Goal: Obtain resource: Download file/media

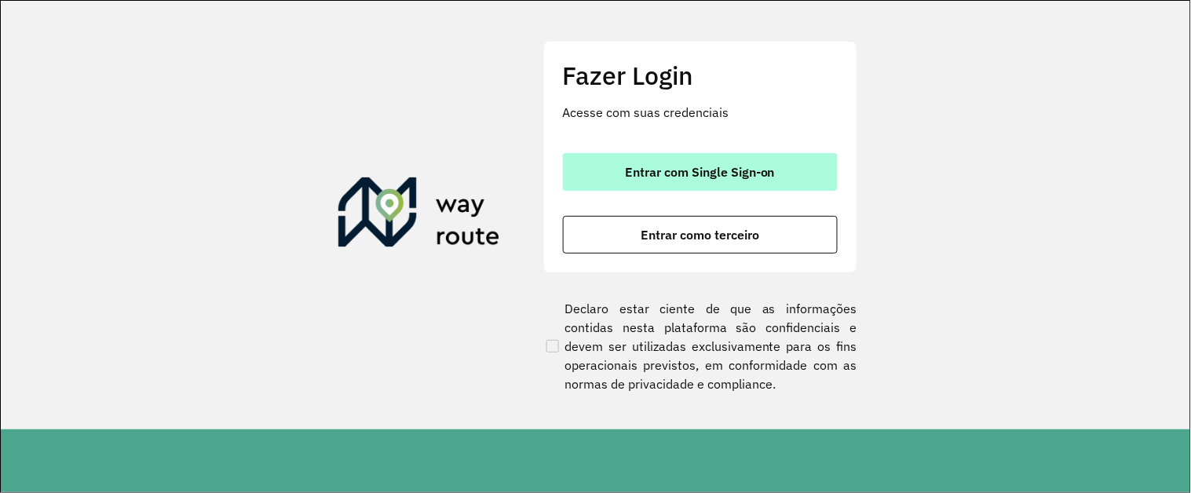
click at [779, 155] on button "Entrar com Single Sign-on" at bounding box center [700, 172] width 275 height 38
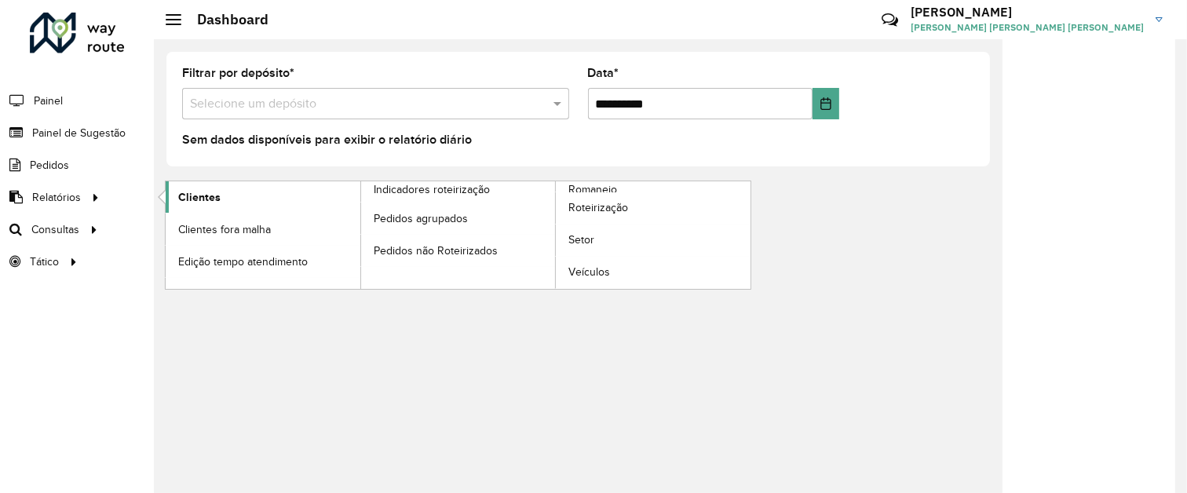
click at [268, 197] on link "Clientes" at bounding box center [263, 196] width 195 height 31
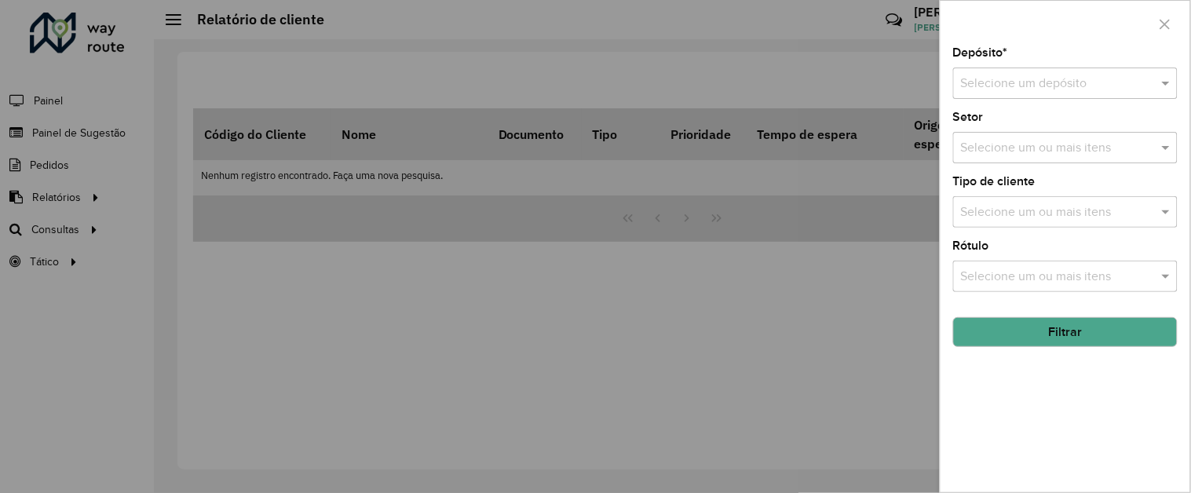
click at [1091, 75] on input "text" at bounding box center [1049, 84] width 177 height 19
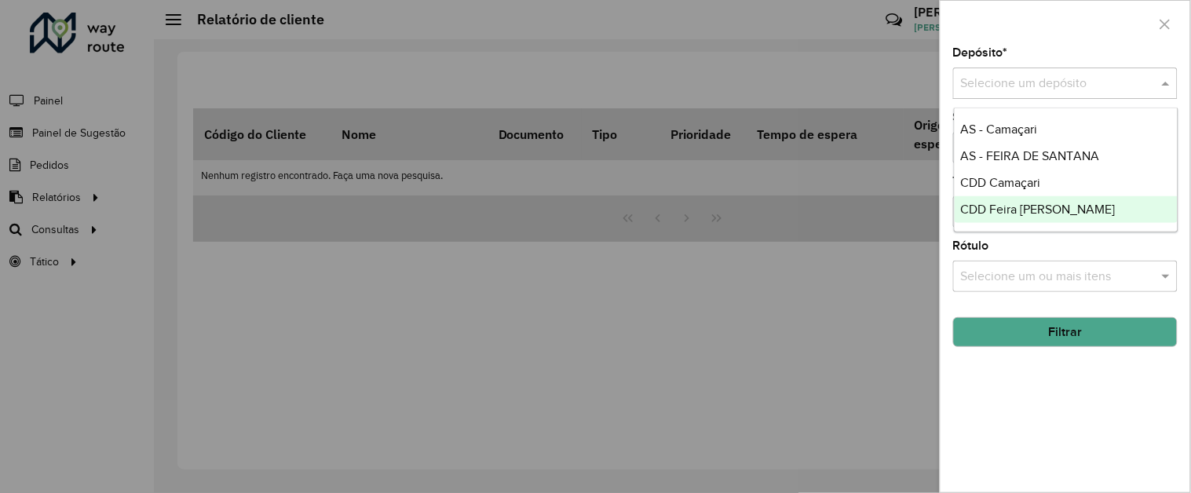
click at [1065, 208] on span "CDD Feira [PERSON_NAME]" at bounding box center [1038, 209] width 155 height 13
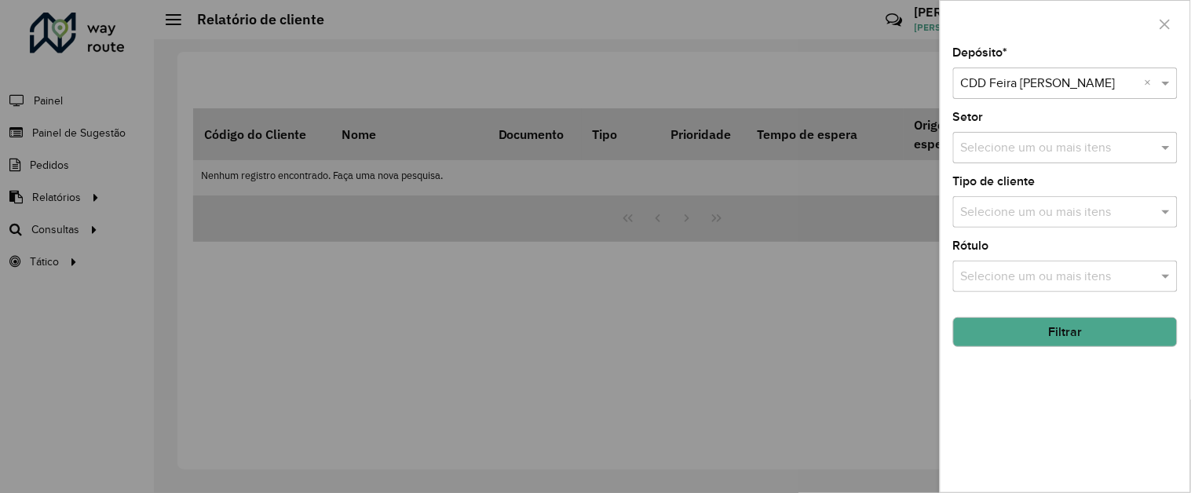
drag, startPoint x: 1082, startPoint y: 328, endPoint x: 1064, endPoint y: 326, distance: 18.2
click at [1080, 328] on button "Filtrar" at bounding box center [1065, 332] width 225 height 30
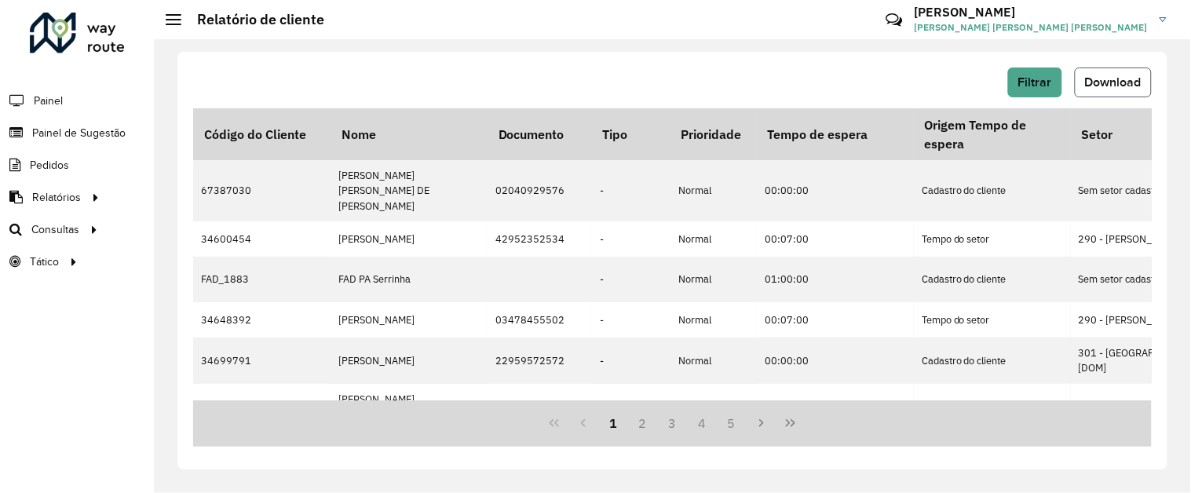
click at [1102, 75] on span "Download" at bounding box center [1113, 81] width 57 height 13
click at [1027, 85] on span "Filtrar" at bounding box center [1035, 81] width 34 height 13
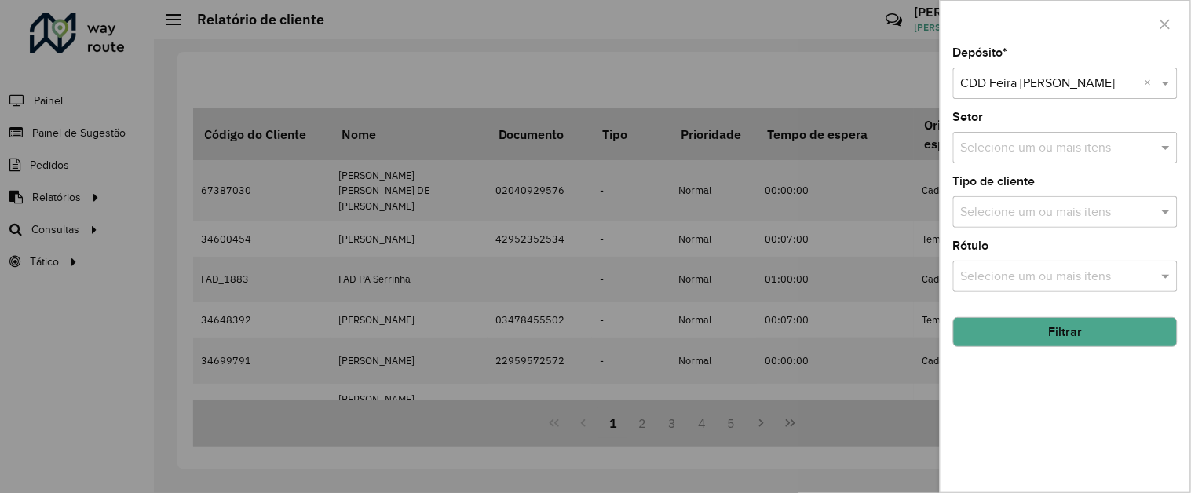
click at [1063, 83] on input "text" at bounding box center [1049, 84] width 177 height 19
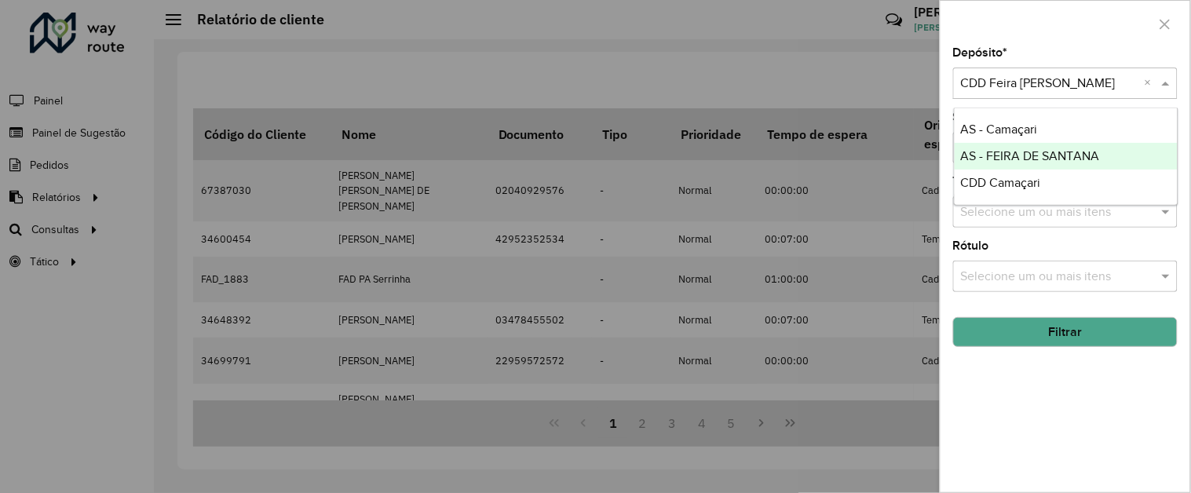
click at [1030, 157] on span "AS - FEIRA DE SANTANA" at bounding box center [1030, 155] width 139 height 13
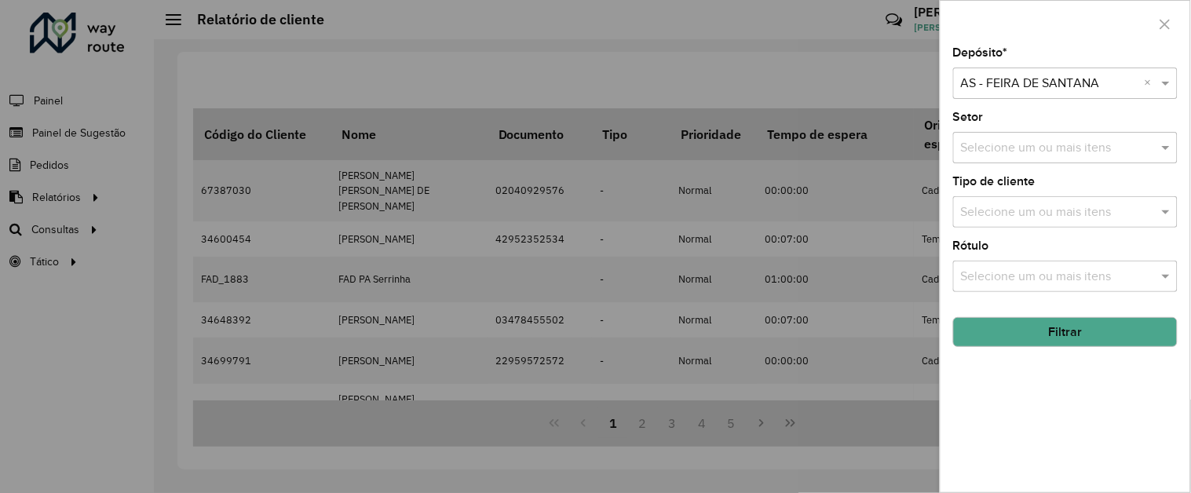
click at [1097, 338] on button "Filtrar" at bounding box center [1065, 332] width 225 height 30
